Goal: Information Seeking & Learning: Learn about a topic

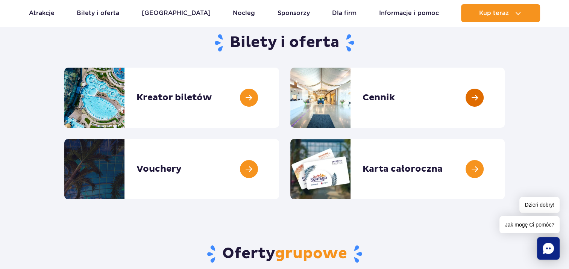
click at [504, 95] on link at bounding box center [504, 98] width 0 height 60
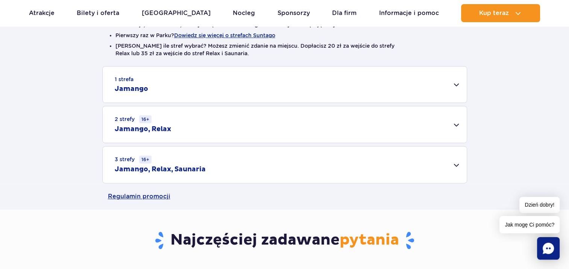
scroll to position [226, 0]
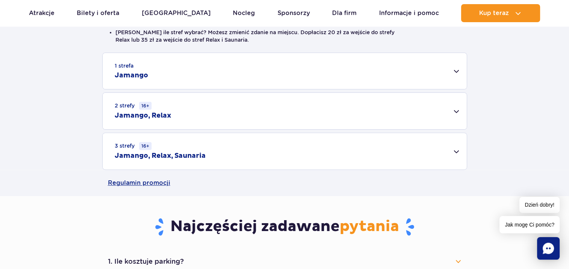
click at [455, 74] on div "1 strefa Jamango" at bounding box center [285, 71] width 364 height 36
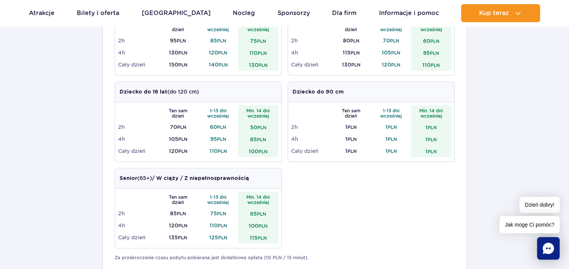
scroll to position [338, 0]
